Goal: Communication & Community: Answer question/provide support

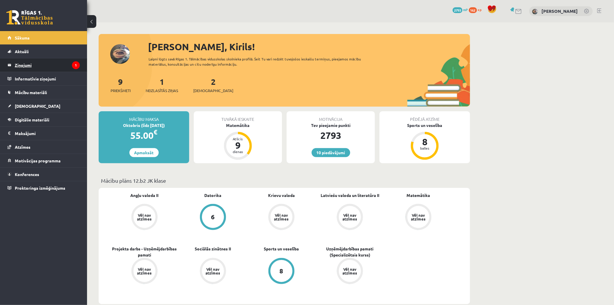
click at [30, 62] on legend "Ziņojumi 1" at bounding box center [47, 64] width 65 height 13
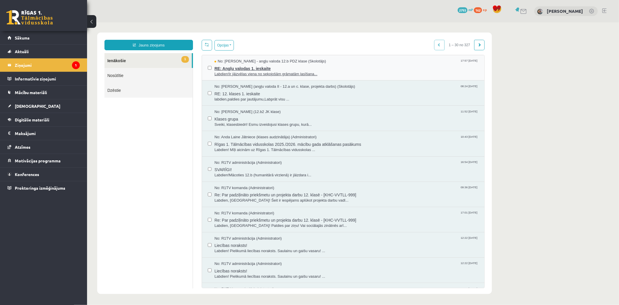
click at [269, 66] on span "RE: Angļu valodas 1. ieskaite" at bounding box center [346, 67] width 264 height 7
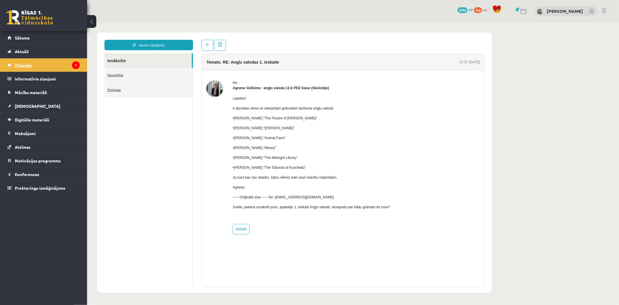
click at [56, 62] on legend "Ziņojumi 1" at bounding box center [47, 64] width 65 height 13
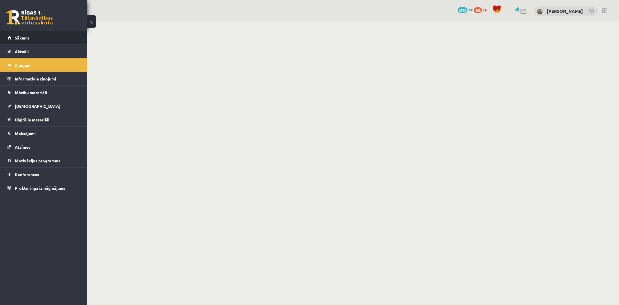
click at [61, 37] on link "Sākums" at bounding box center [44, 37] width 72 height 13
